Goal: Information Seeking & Learning: Learn about a topic

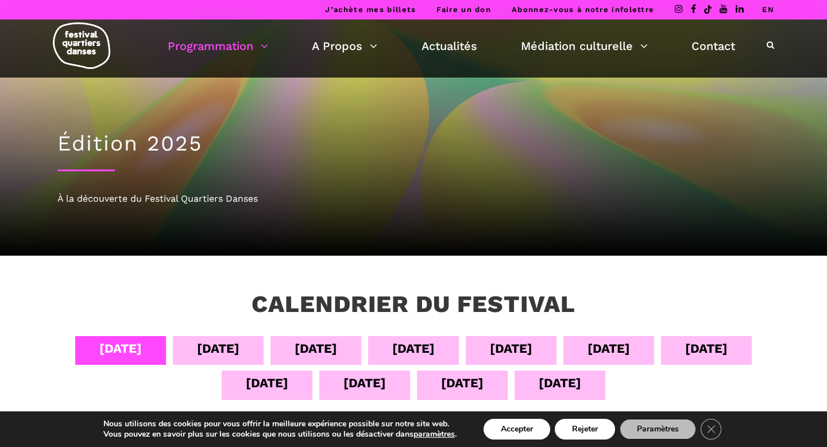
scroll to position [87, 0]
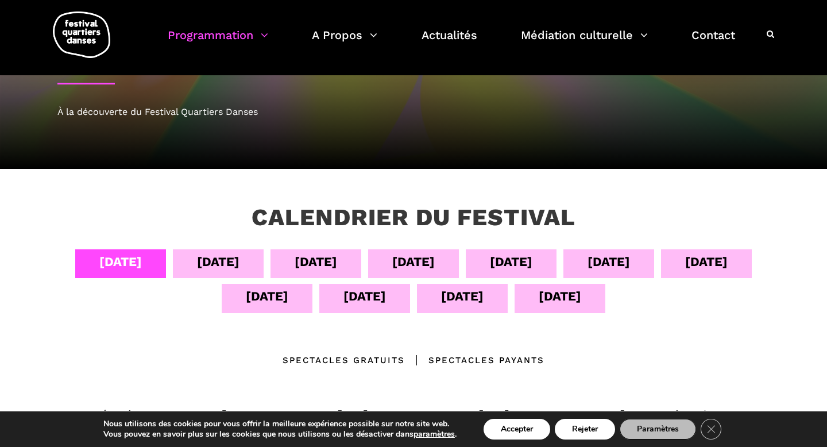
click at [397, 359] on div "Spectacles gratuits" at bounding box center [344, 360] width 122 height 14
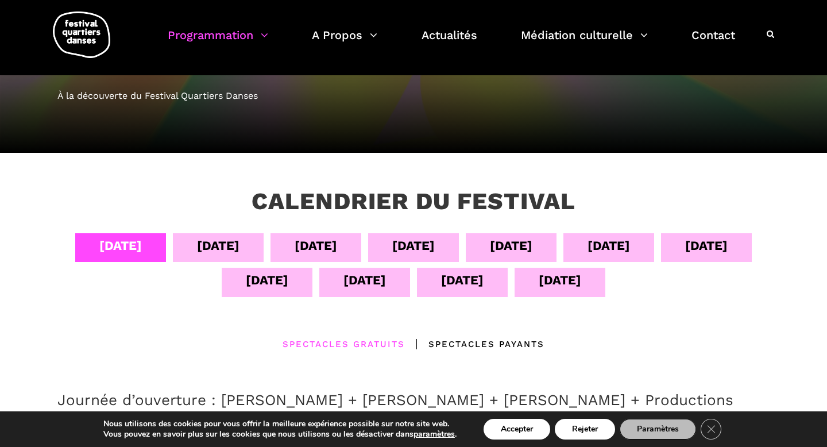
scroll to position [96, 0]
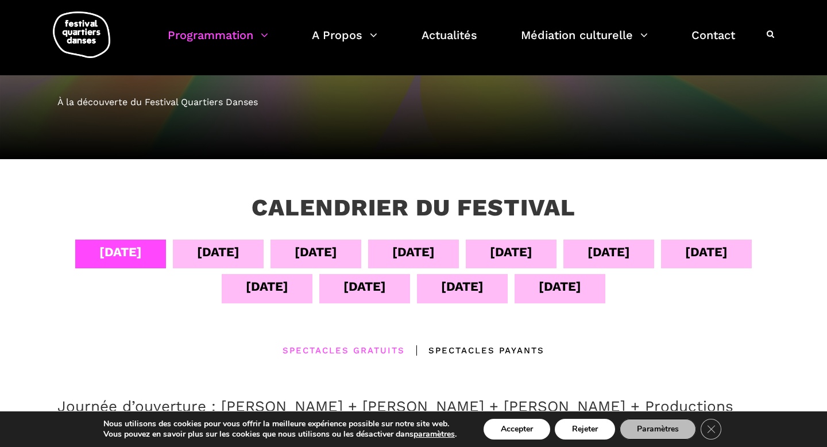
click at [295, 286] on div "[DATE]" at bounding box center [267, 288] width 91 height 29
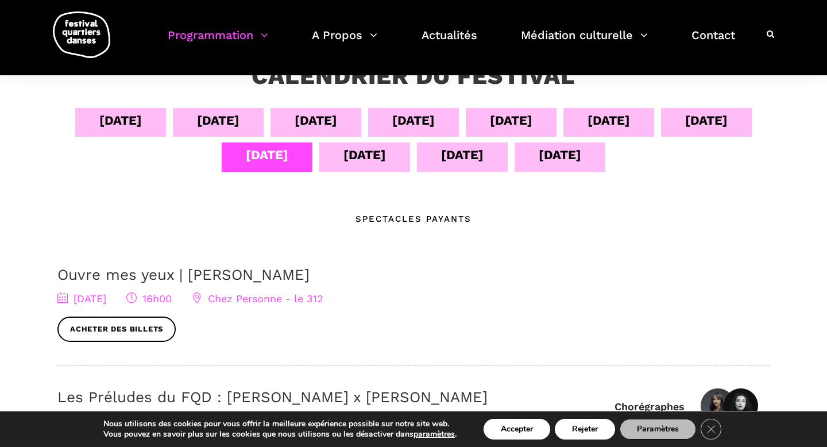
scroll to position [142, 0]
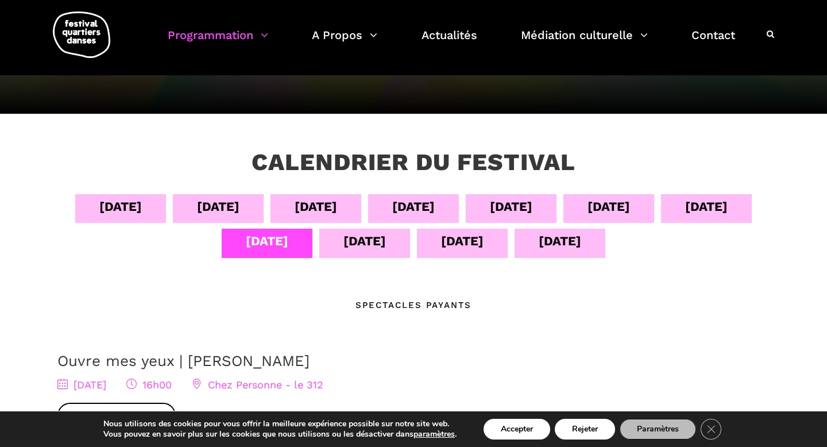
click at [368, 199] on div "[DATE]" at bounding box center [413, 208] width 91 height 29
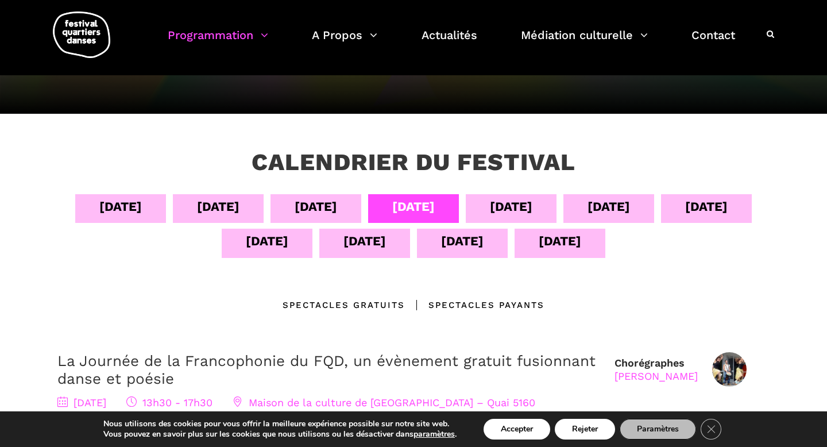
click at [394, 298] on div "Spectacles gratuits" at bounding box center [344, 305] width 122 height 14
click at [379, 307] on div "Spectacles gratuits" at bounding box center [344, 305] width 122 height 14
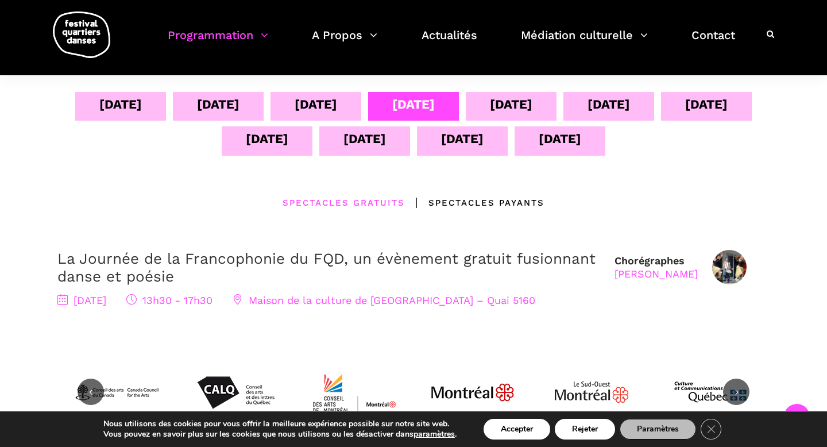
click at [133, 104] on div "[DATE]" at bounding box center [120, 106] width 91 height 29
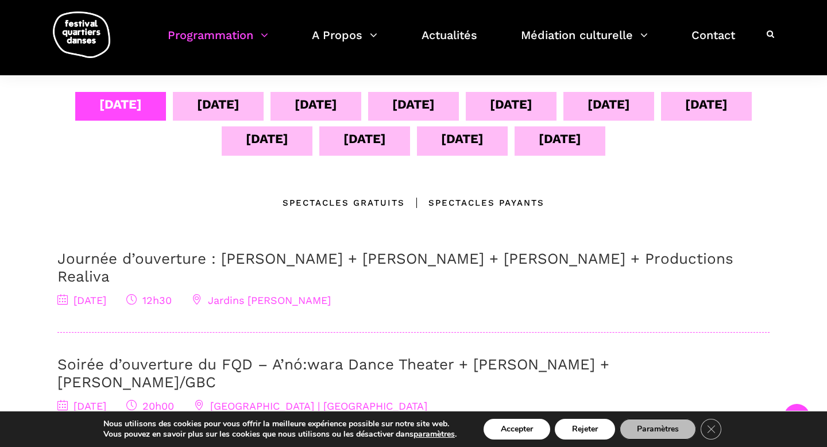
click at [347, 210] on div "04 sept 05 sept 06 sept 07 sept 08 sept 09 sept 10 sept 11 sept 12 sept 13 sept…" at bounding box center [413, 291] width 735 height 398
click at [348, 206] on div "Spectacles gratuits" at bounding box center [344, 203] width 122 height 14
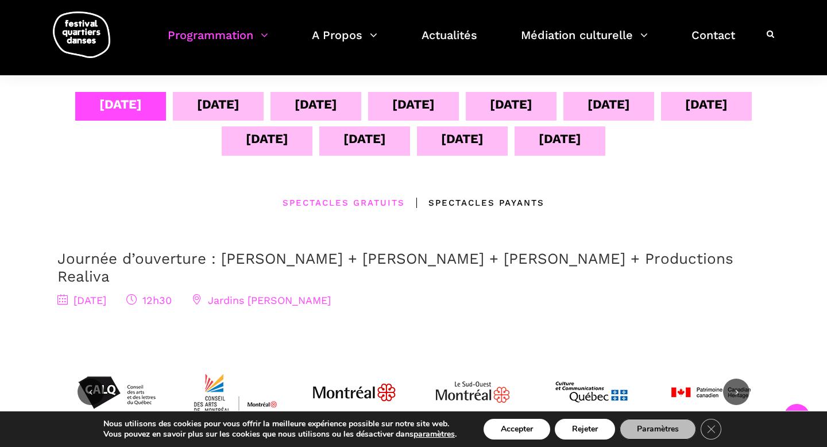
click at [724, 108] on div "[DATE]" at bounding box center [706, 104] width 42 height 20
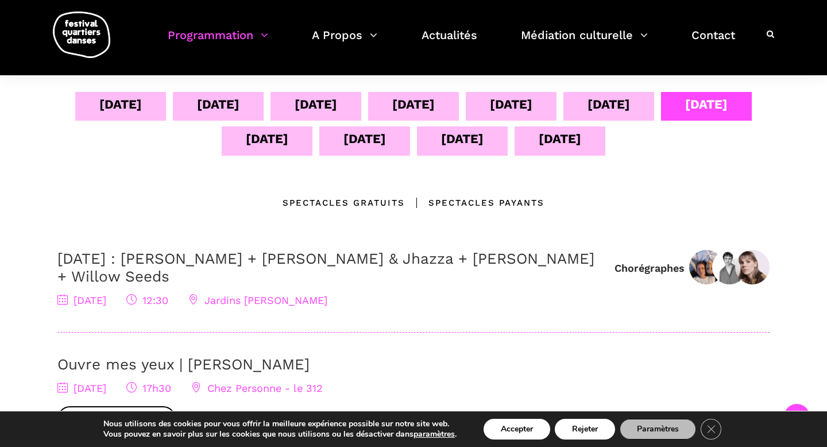
click at [379, 190] on div "04 sept 05 sept 06 sept 07 sept 08 sept 09 sept 10 sept 11 sept 12 sept 13 sept…" at bounding box center [413, 325] width 735 height 467
click at [386, 198] on div "Spectacles gratuits" at bounding box center [344, 203] width 122 height 14
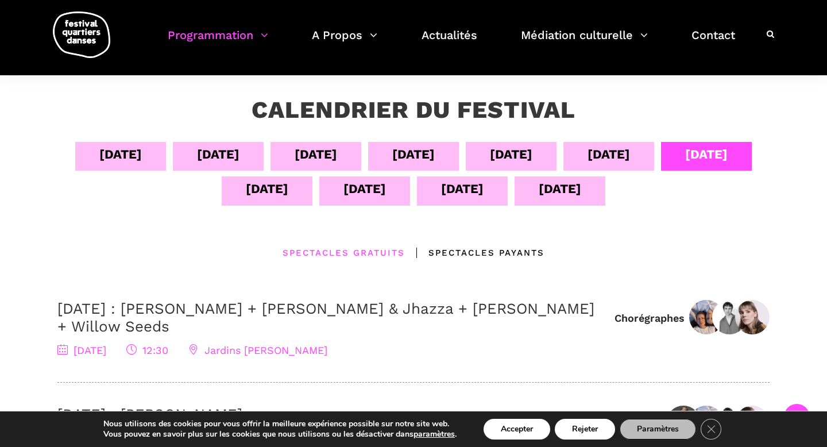
scroll to position [194, 0]
click at [560, 190] on div "[DATE]" at bounding box center [560, 189] width 42 height 20
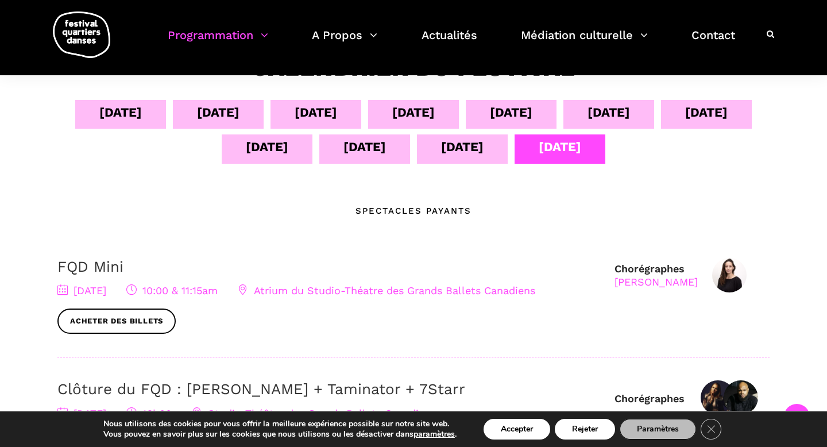
scroll to position [291, 0]
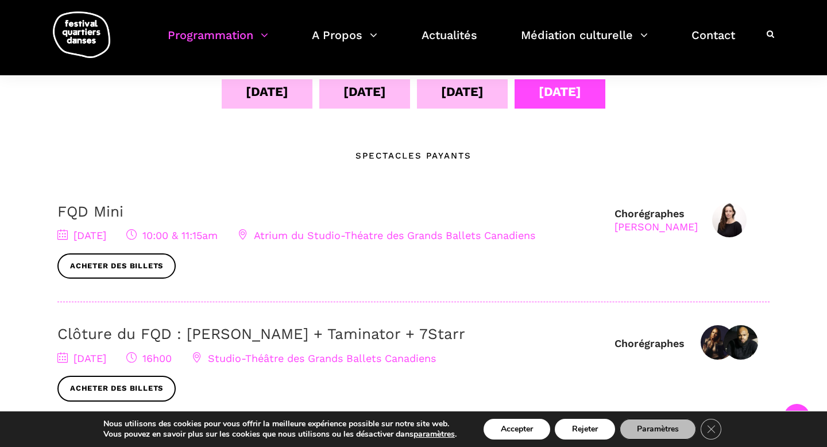
click at [462, 91] on div "[DATE]" at bounding box center [462, 92] width 42 height 20
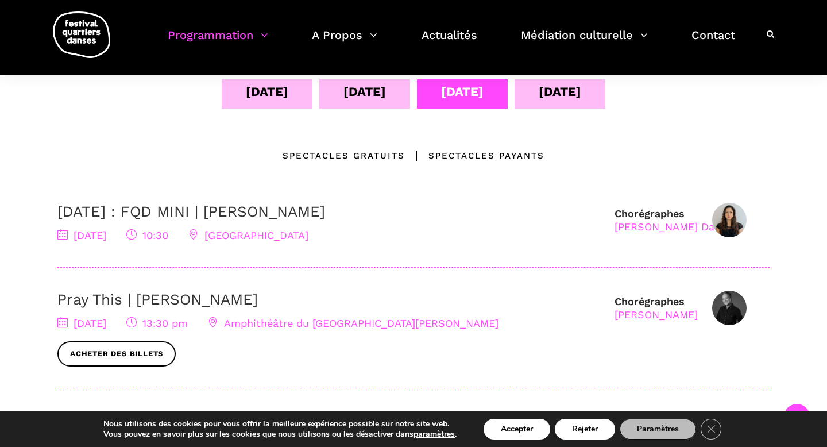
click at [381, 157] on div "Spectacles gratuits" at bounding box center [344, 156] width 122 height 14
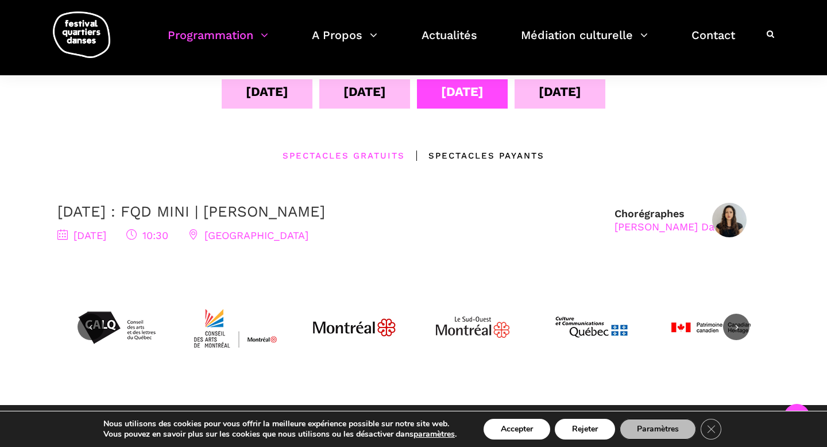
click at [325, 213] on link "13 septembre : FQD MINI | Pauline Berndsen Danse" at bounding box center [191, 211] width 268 height 17
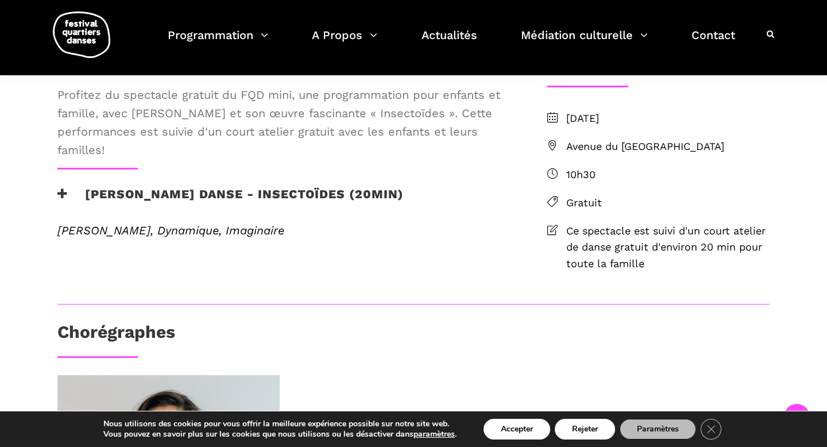
scroll to position [288, 0]
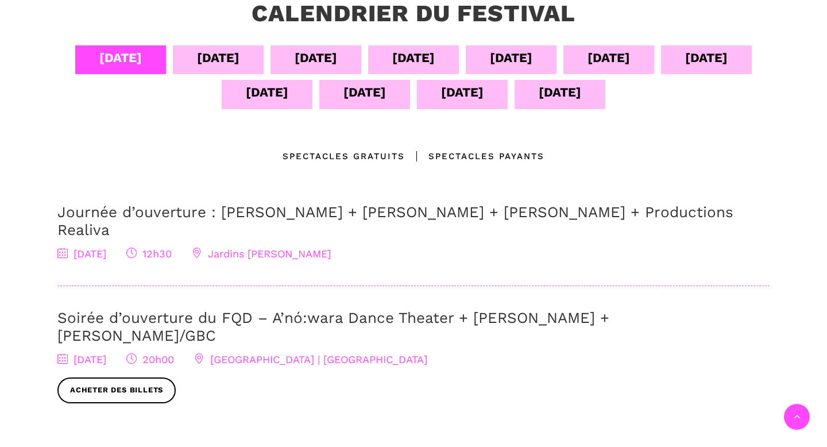
click at [363, 102] on div "12 sept" at bounding box center [364, 92] width 42 height 20
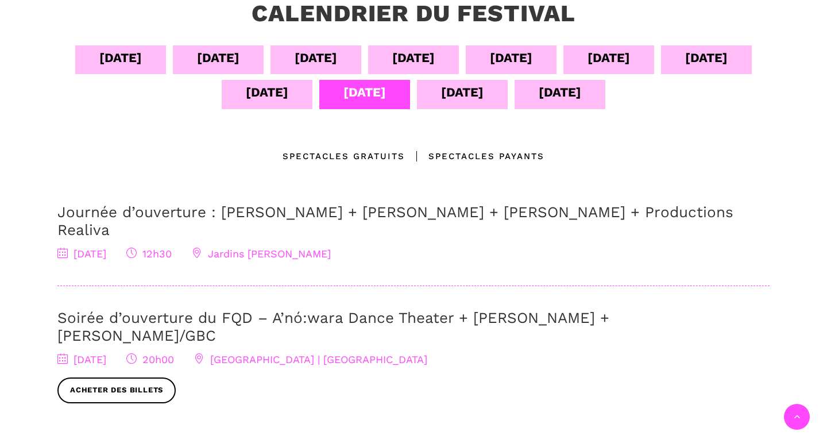
scroll to position [291, 0]
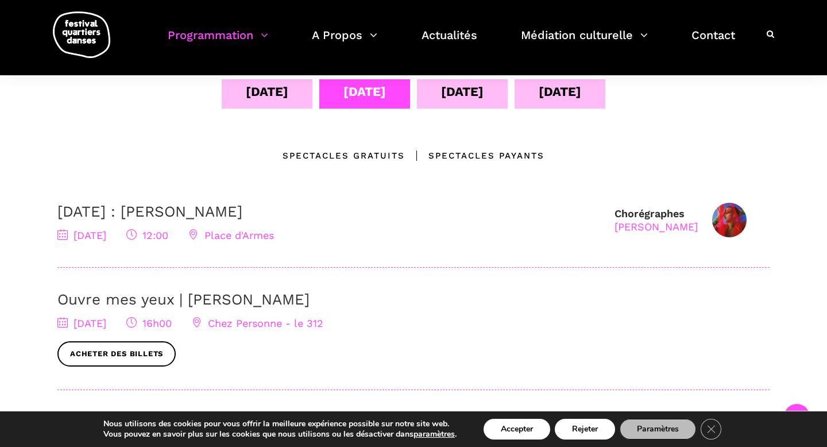
click at [387, 157] on div "Spectacles gratuits" at bounding box center [344, 156] width 122 height 14
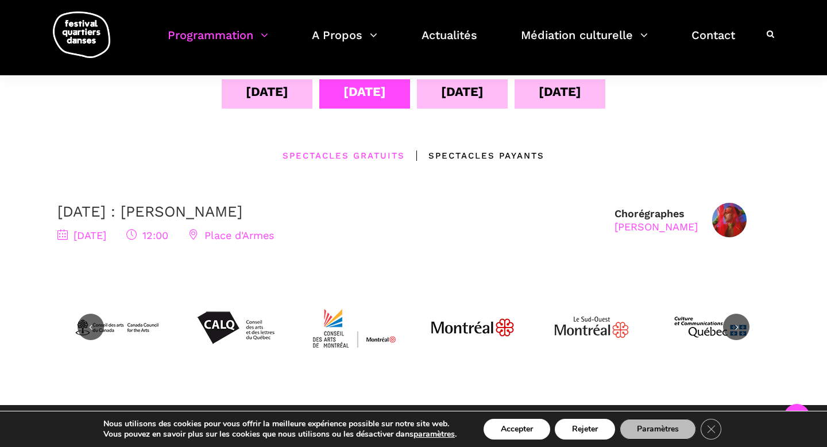
click at [242, 208] on link "[DATE] : [PERSON_NAME]" at bounding box center [149, 211] width 185 height 17
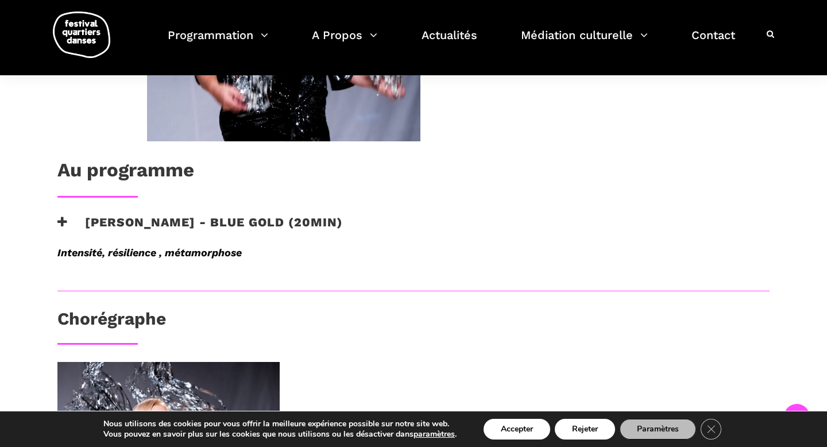
scroll to position [489, 0]
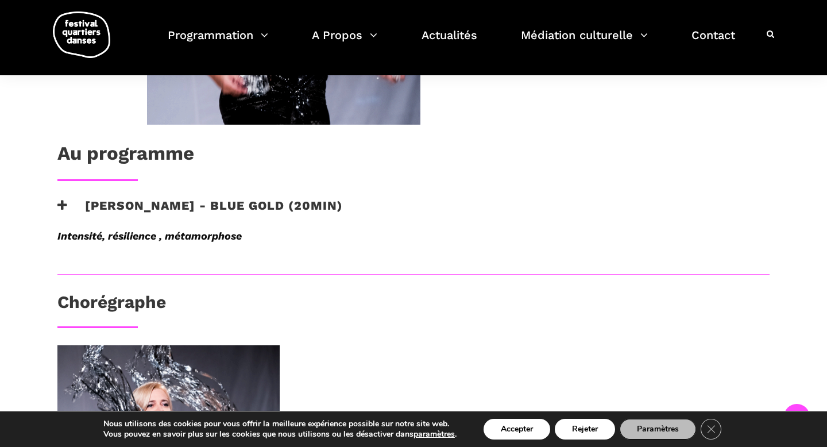
click at [148, 207] on h3 "[PERSON_NAME] - Blue Gold (20min)" at bounding box center [199, 212] width 285 height 29
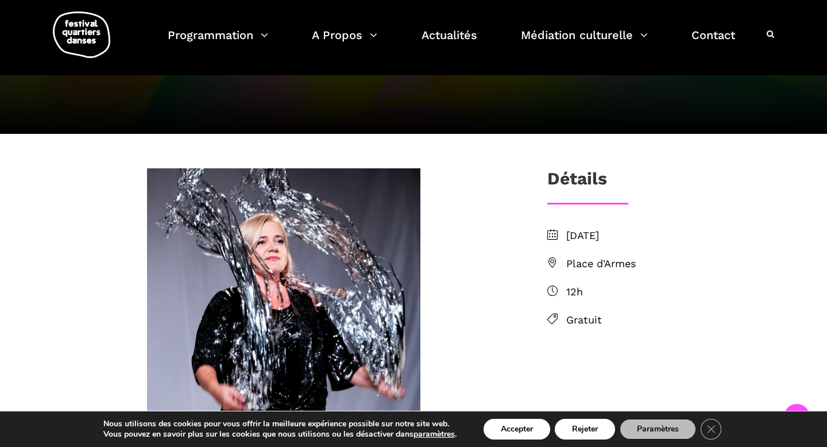
scroll to position [0, 0]
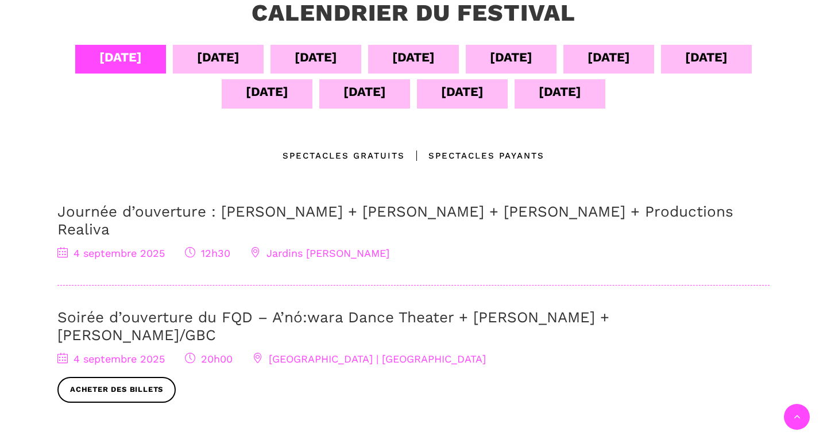
scroll to position [291, 0]
